Goal: Task Accomplishment & Management: Manage account settings

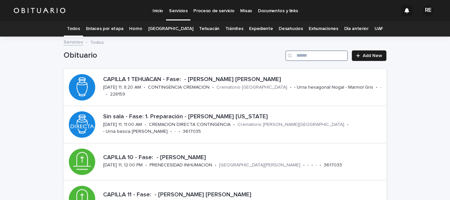
click at [305, 56] on input "Search" at bounding box center [316, 55] width 63 height 11
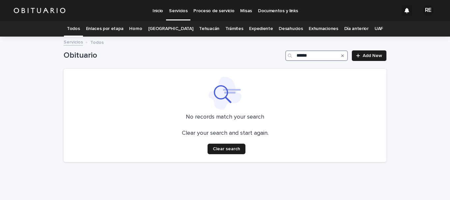
type input "******"
click at [341, 56] on icon "Search" at bounding box center [342, 55] width 3 height 3
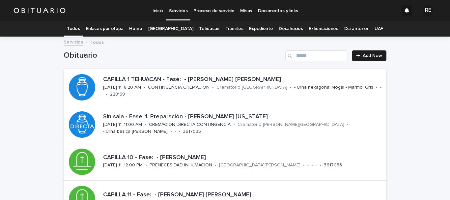
click at [257, 27] on link "Expediente" at bounding box center [261, 28] width 24 height 15
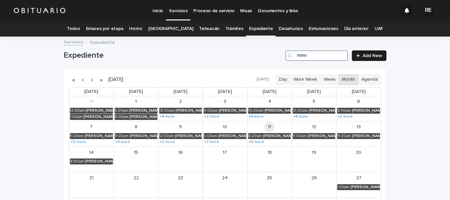
click at [307, 55] on input "Search" at bounding box center [316, 55] width 63 height 11
type input "******"
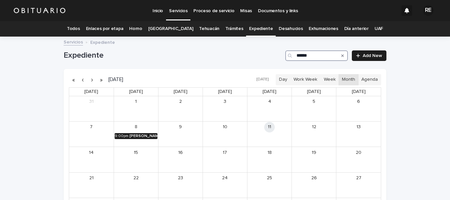
click at [141, 134] on div "[PERSON_NAME] [PERSON_NAME]" at bounding box center [143, 136] width 28 height 5
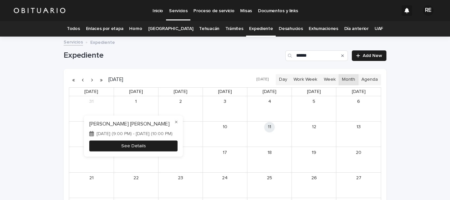
click at [166, 147] on button "See Details" at bounding box center [133, 145] width 88 height 11
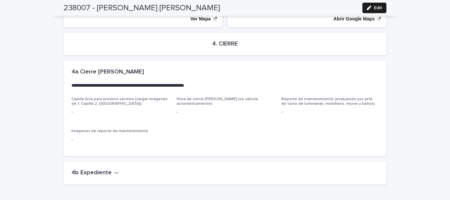
scroll to position [1396, 0]
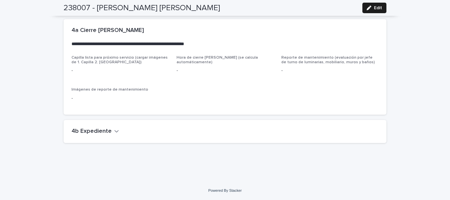
click at [102, 130] on h2 "4b Expediente" at bounding box center [91, 131] width 40 height 7
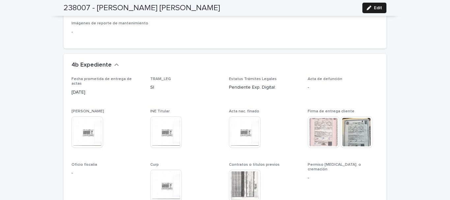
scroll to position [1462, 0]
click at [321, 125] on img at bounding box center [323, 132] width 32 height 32
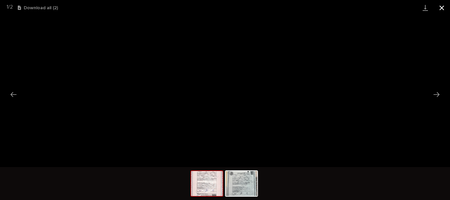
click at [439, 6] on button "Close gallery" at bounding box center [441, 7] width 16 height 15
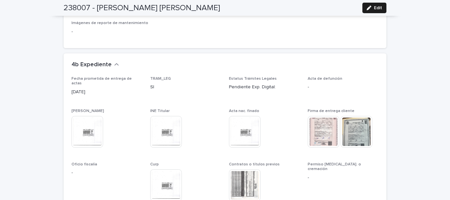
click at [318, 85] on p "-" at bounding box center [342, 87] width 71 height 7
click at [369, 10] on div "button" at bounding box center [369, 8] width 7 height 5
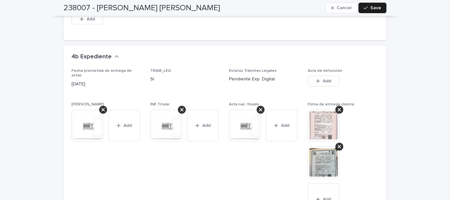
scroll to position [1625, 0]
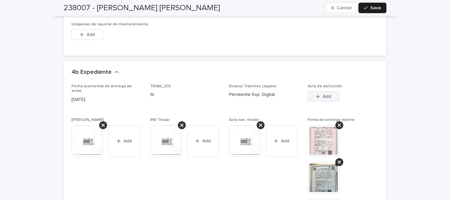
click at [323, 97] on span "Add" at bounding box center [327, 96] width 8 height 5
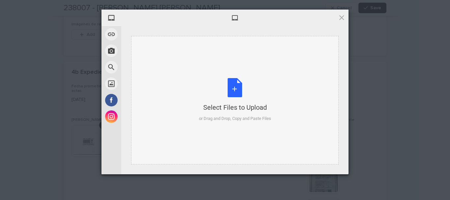
click at [238, 89] on div "Select Files to Upload or Drag and Drop, Copy and Paste Files" at bounding box center [235, 100] width 72 height 44
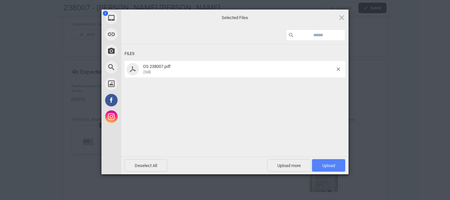
click at [328, 164] on span "Upload 1" at bounding box center [328, 165] width 13 height 5
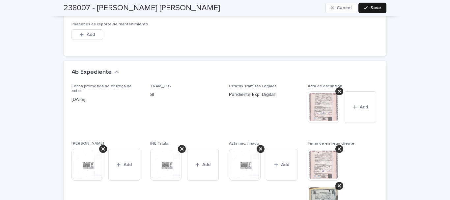
click at [368, 8] on div "button" at bounding box center [366, 8] width 7 height 5
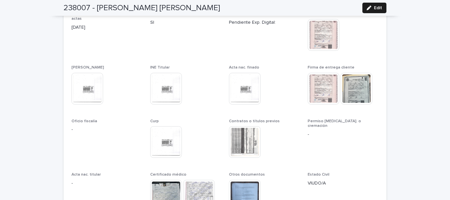
scroll to position [1505, 0]
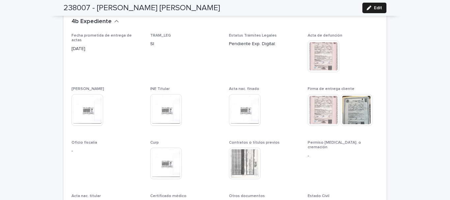
click at [318, 108] on img at bounding box center [323, 110] width 32 height 32
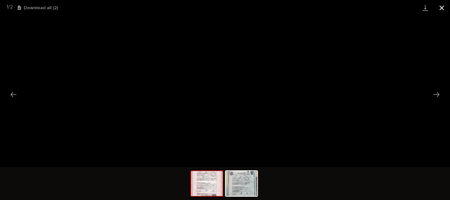
click at [442, 9] on button "Close gallery" at bounding box center [441, 7] width 16 height 15
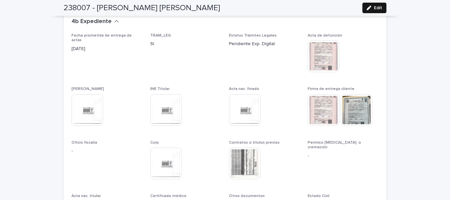
click at [376, 6] on span "Edit" at bounding box center [378, 8] width 8 height 5
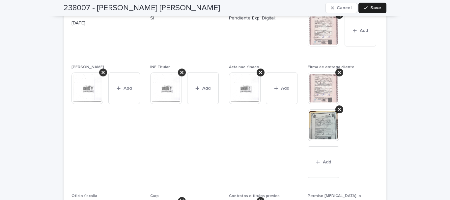
scroll to position [1703, 0]
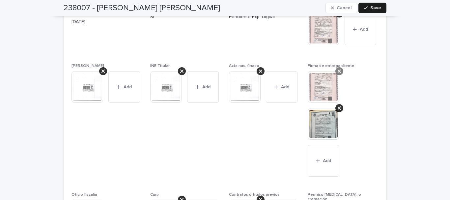
click at [337, 71] on icon at bounding box center [338, 70] width 3 height 5
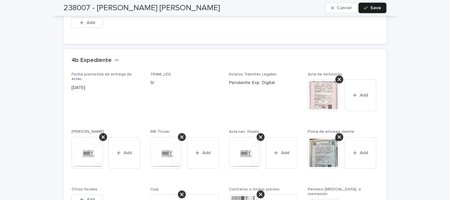
scroll to position [1670, 0]
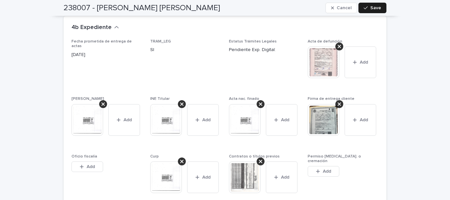
click at [316, 64] on img at bounding box center [323, 62] width 32 height 32
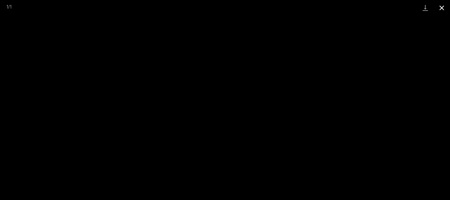
click at [443, 7] on button "Close gallery" at bounding box center [441, 7] width 16 height 15
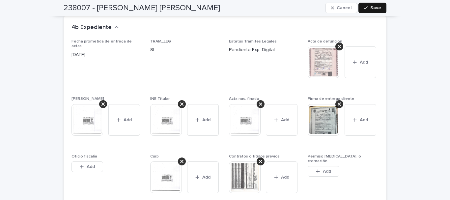
click at [370, 7] on span "Save" at bounding box center [375, 8] width 11 height 5
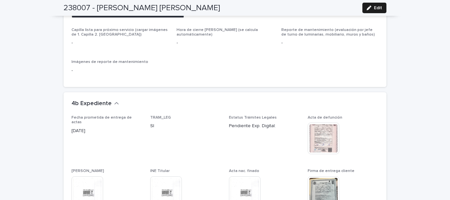
scroll to position [1373, 0]
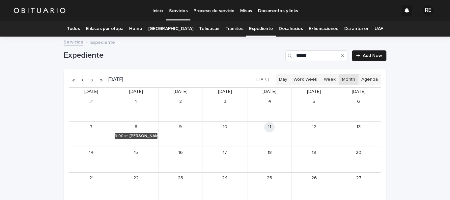
click at [341, 56] on icon "Search" at bounding box center [342, 56] width 3 height 4
click at [328, 55] on input "******" at bounding box center [316, 55] width 63 height 11
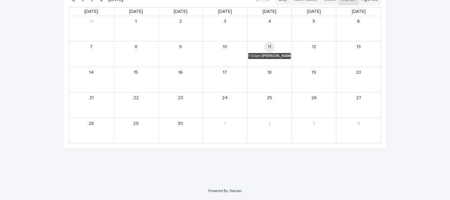
scroll to position [80, 0]
click at [270, 55] on div "[PERSON_NAME] [PERSON_NAME]" at bounding box center [275, 55] width 29 height 5
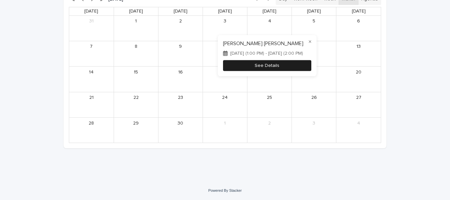
type input "*******"
click at [297, 70] on button "See Details" at bounding box center [267, 65] width 88 height 11
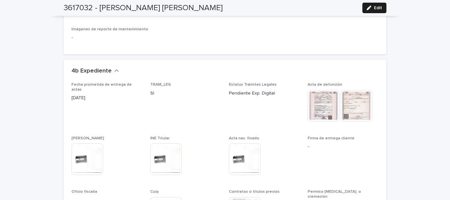
scroll to position [1580, 0]
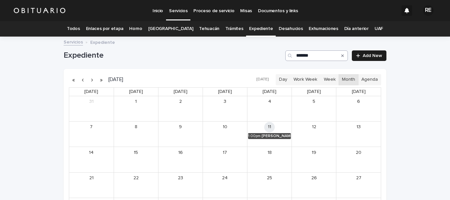
drag, startPoint x: 340, startPoint y: 53, endPoint x: 318, endPoint y: 56, distance: 21.9
click at [341, 54] on icon "Search" at bounding box center [342, 56] width 3 height 4
click at [318, 56] on input "Search" at bounding box center [316, 55] width 63 height 11
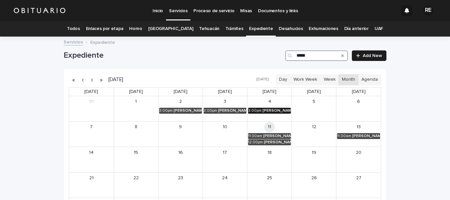
click at [277, 110] on div "[PERSON_NAME] Y [PERSON_NAME]" at bounding box center [276, 110] width 28 height 5
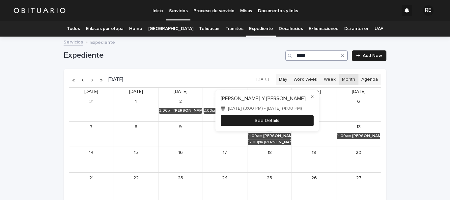
type input "*****"
click at [297, 122] on button "See Details" at bounding box center [267, 120] width 93 height 11
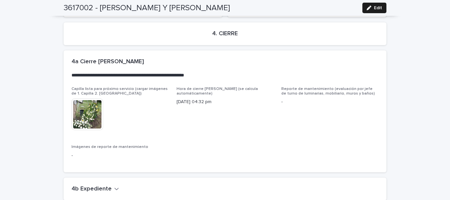
scroll to position [1522, 0]
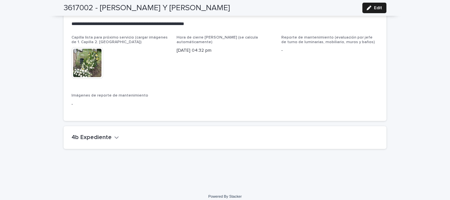
click at [104, 134] on h2 "4b Expediente" at bounding box center [91, 137] width 40 height 7
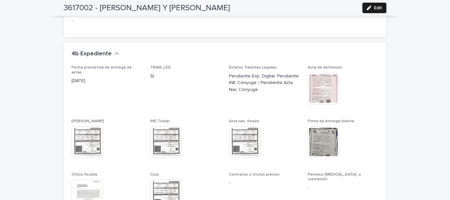
scroll to position [1621, 0]
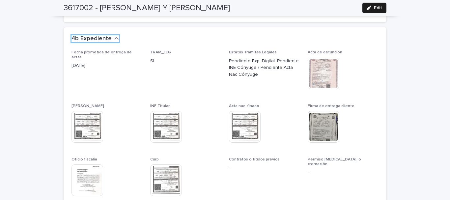
click at [71, 35] on button "4b Expediente" at bounding box center [94, 38] width 47 height 7
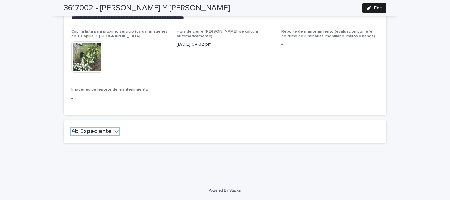
click at [71, 128] on button "4b Expediente" at bounding box center [94, 131] width 47 height 7
